Goal: Find specific page/section: Find specific page/section

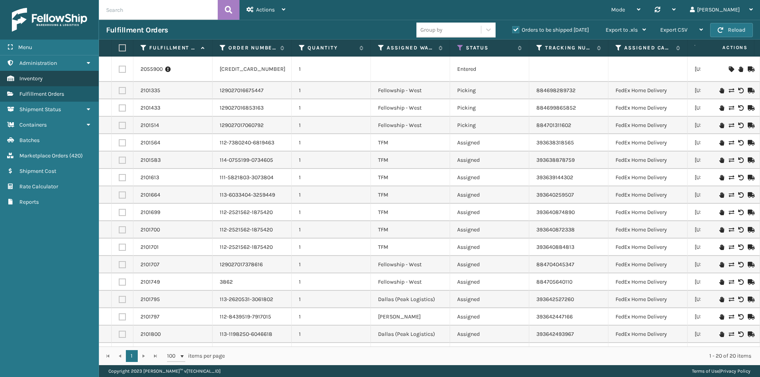
click at [40, 79] on span "Inventory" at bounding box center [30, 78] width 23 height 7
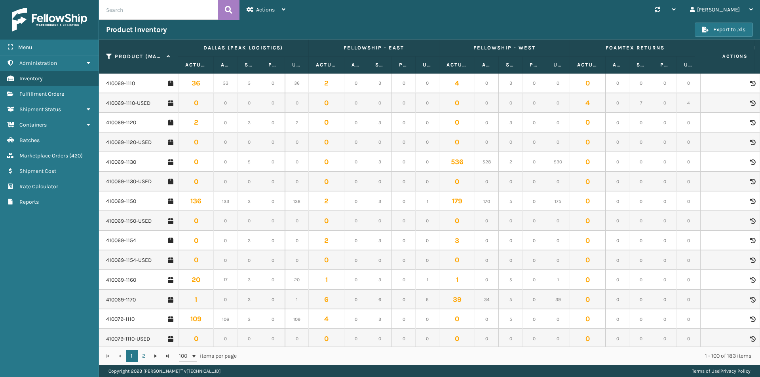
click at [148, 13] on input "text" at bounding box center [158, 10] width 119 height 20
paste input "410079-1170"
type input "410079-1170"
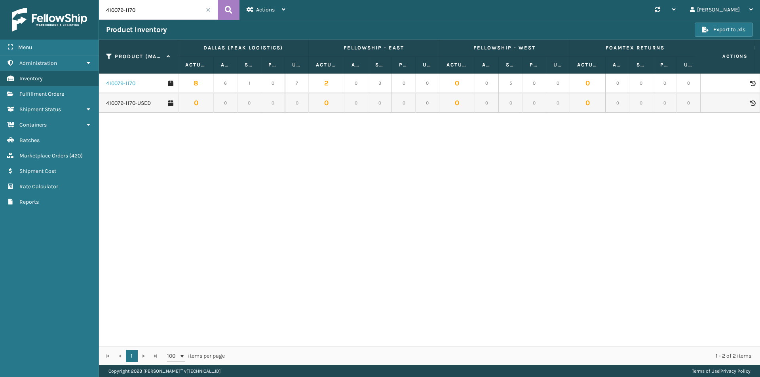
click at [125, 84] on link "410079-1170" at bounding box center [120, 84] width 29 height 8
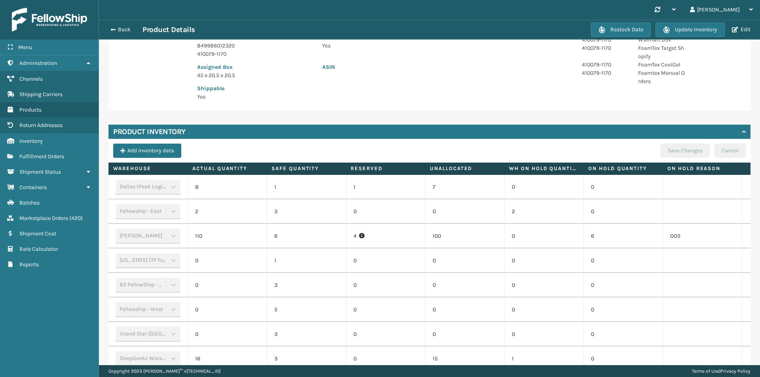
scroll to position [190, 0]
